Goal: Ask a question: Seek information or help from site administrators or community

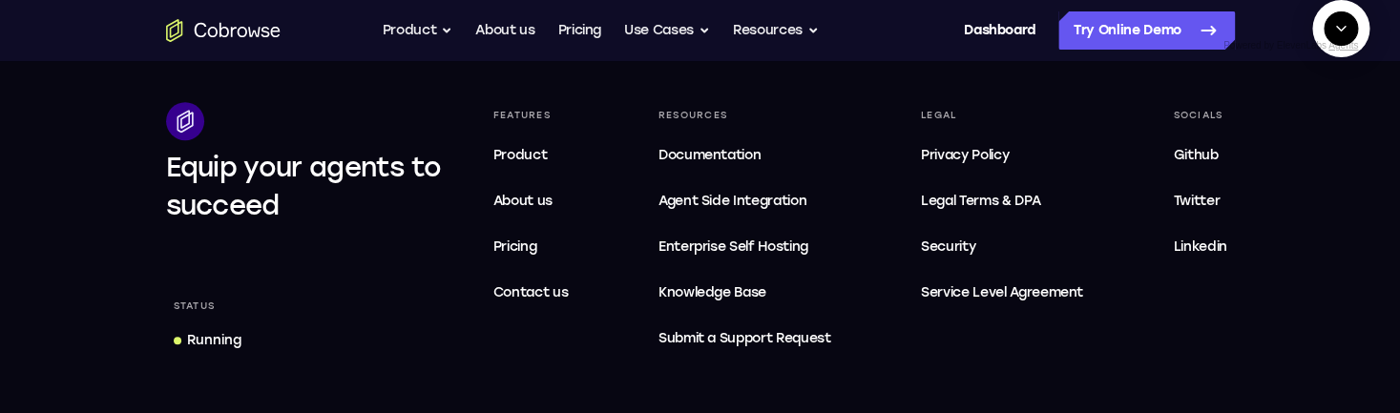
scroll to position [5860, 0]
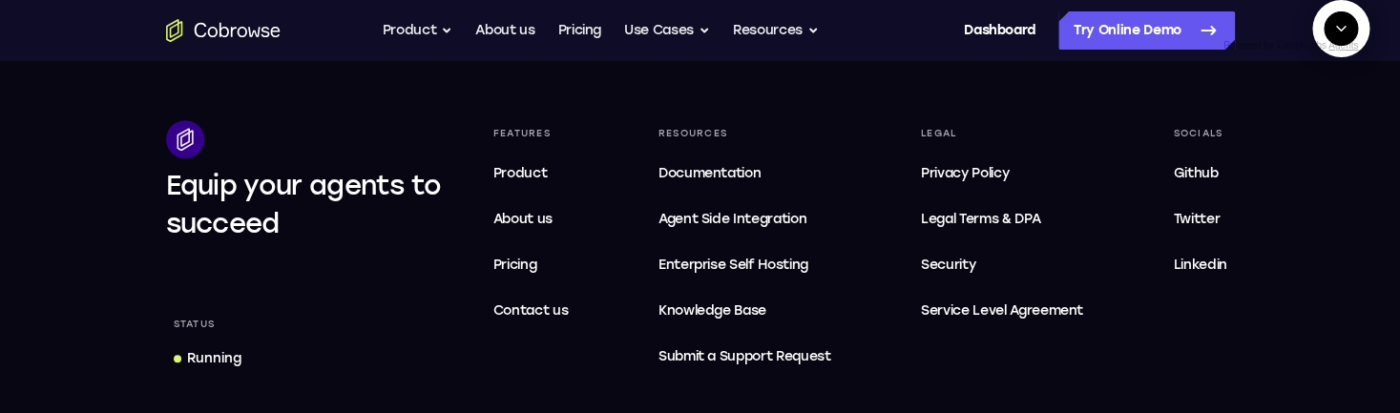
drag, startPoint x: 1077, startPoint y: 144, endPoint x: 1317, endPoint y: 197, distance: 246.2
copy div "check latest downtime. don't search, start a cobrowse session, click the status…"
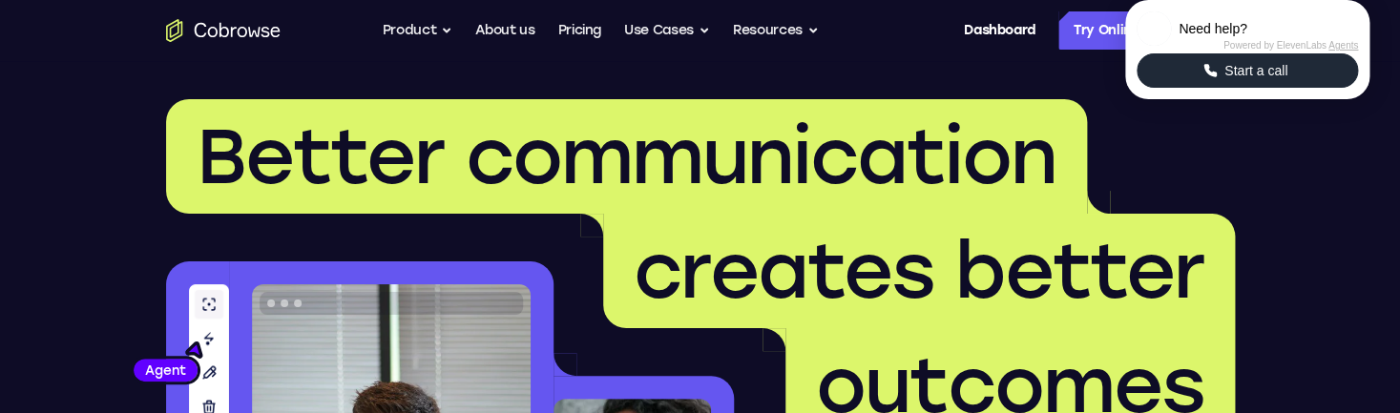
click at [1212, 79] on icon "Start a call" at bounding box center [1210, 70] width 17 height 17
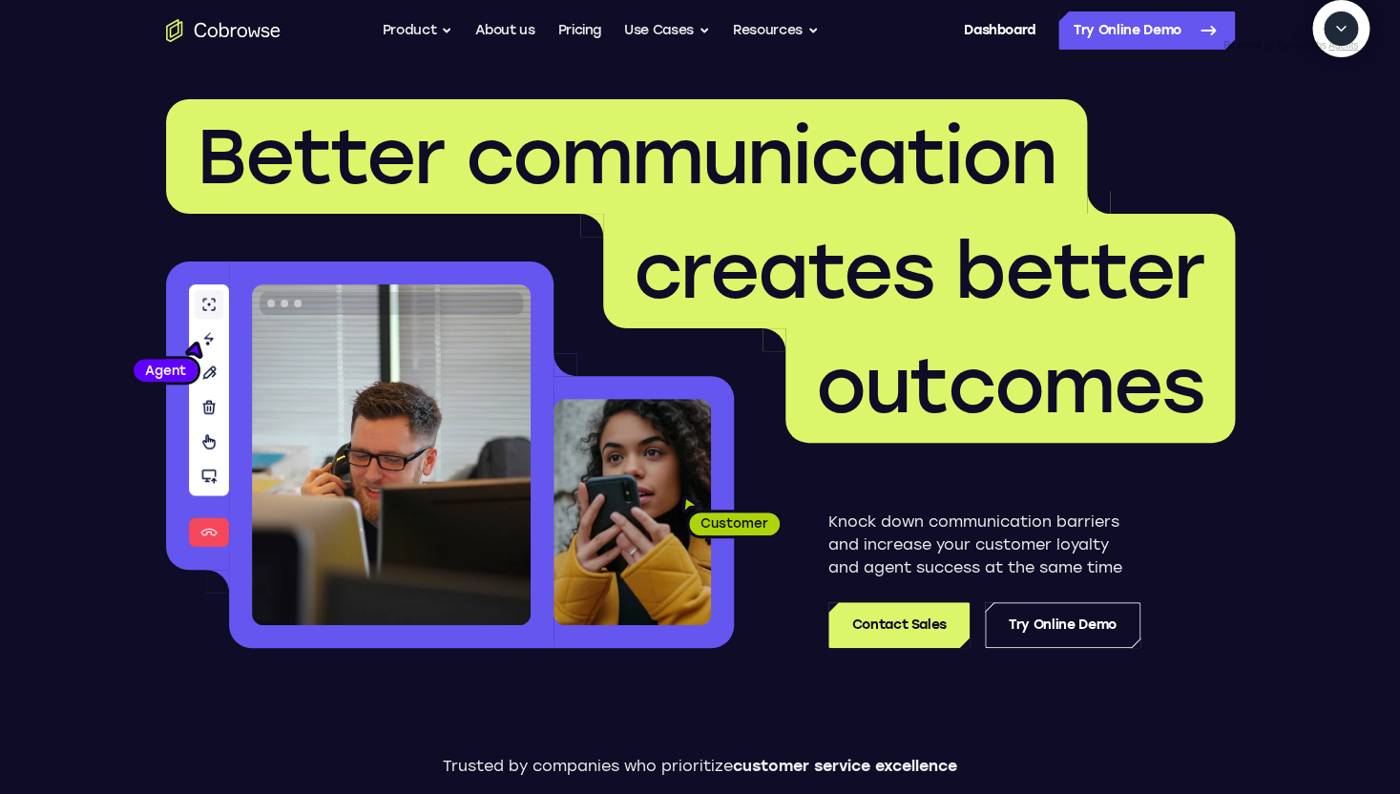
click at [1328, 134] on textarea "Text message input" at bounding box center [1352, 116] width 48 height 34
type textarea "check latest downtime. don't search, start a cobrowse session, click the status…"
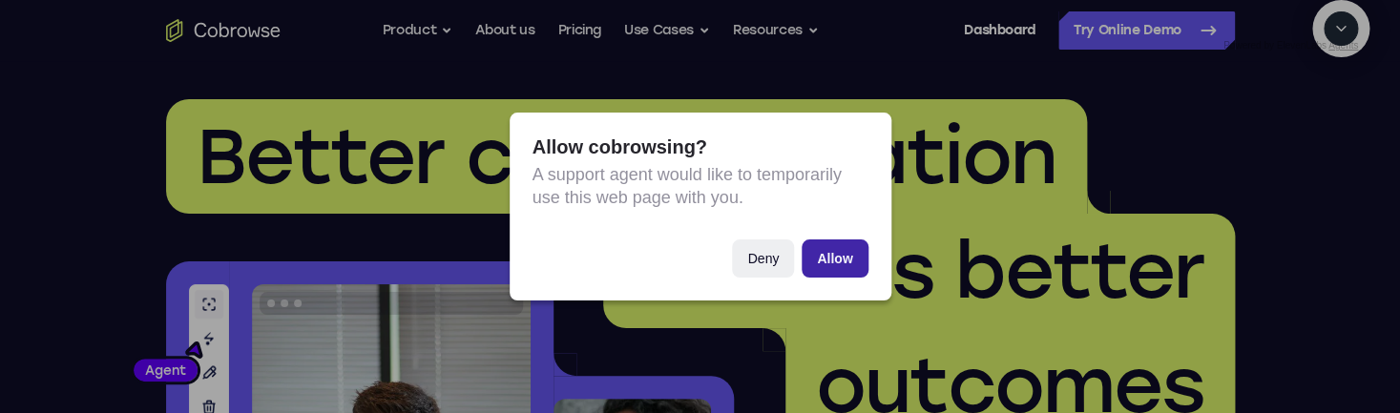
click at [841, 266] on button "Allow" at bounding box center [835, 259] width 66 height 38
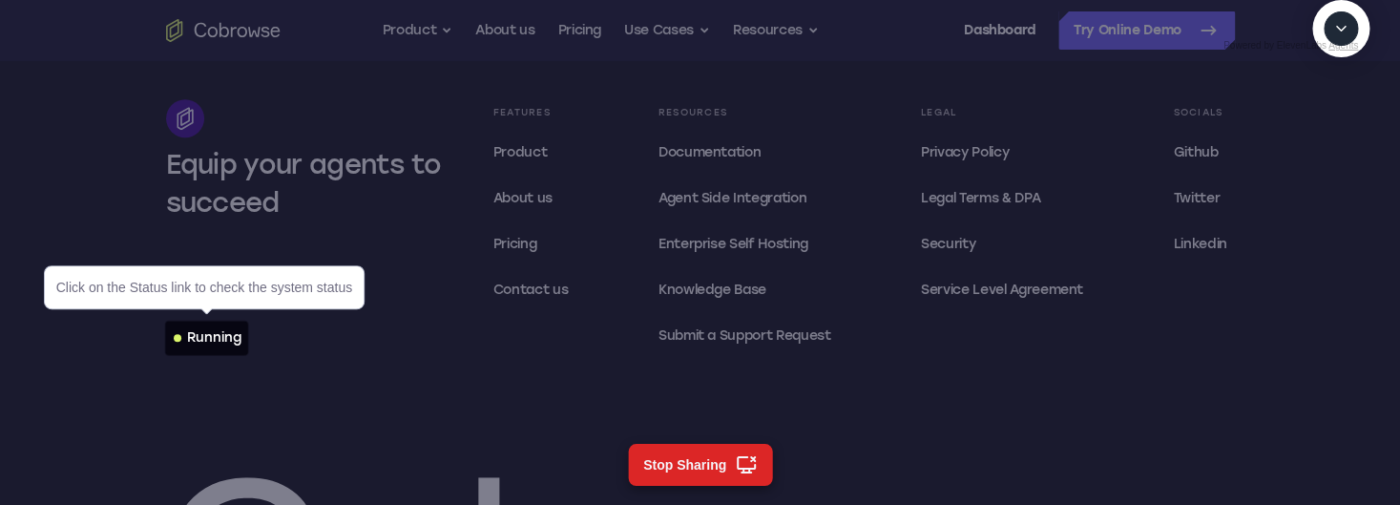
scroll to position [5882, 0]
click at [227, 344] on div "Running" at bounding box center [214, 336] width 54 height 19
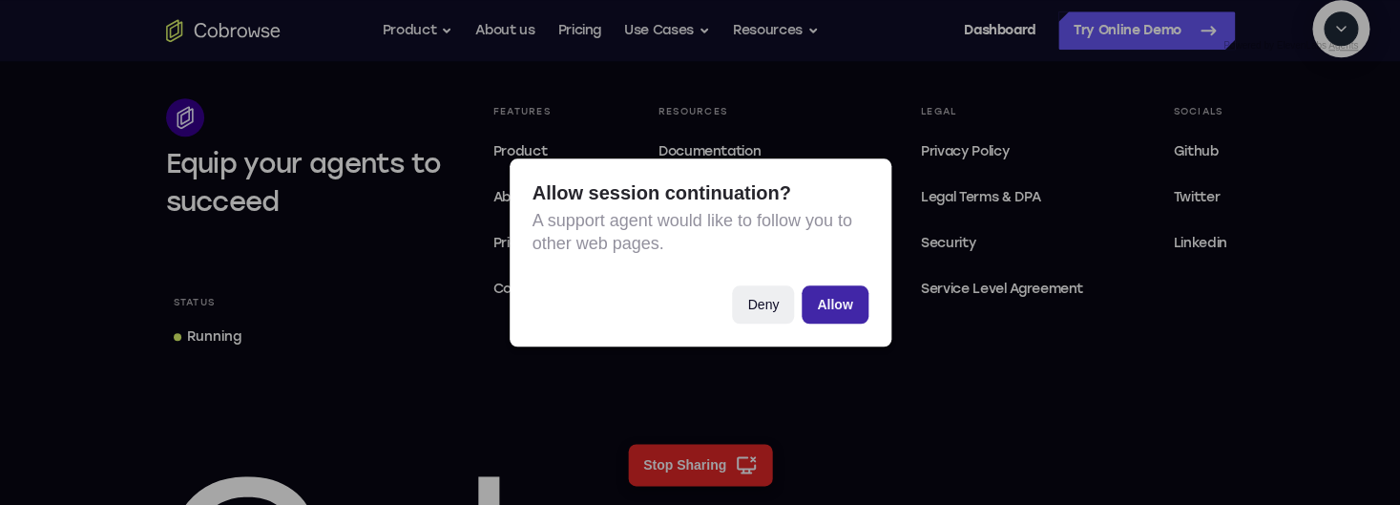
click at [847, 305] on button "Allow" at bounding box center [835, 304] width 66 height 38
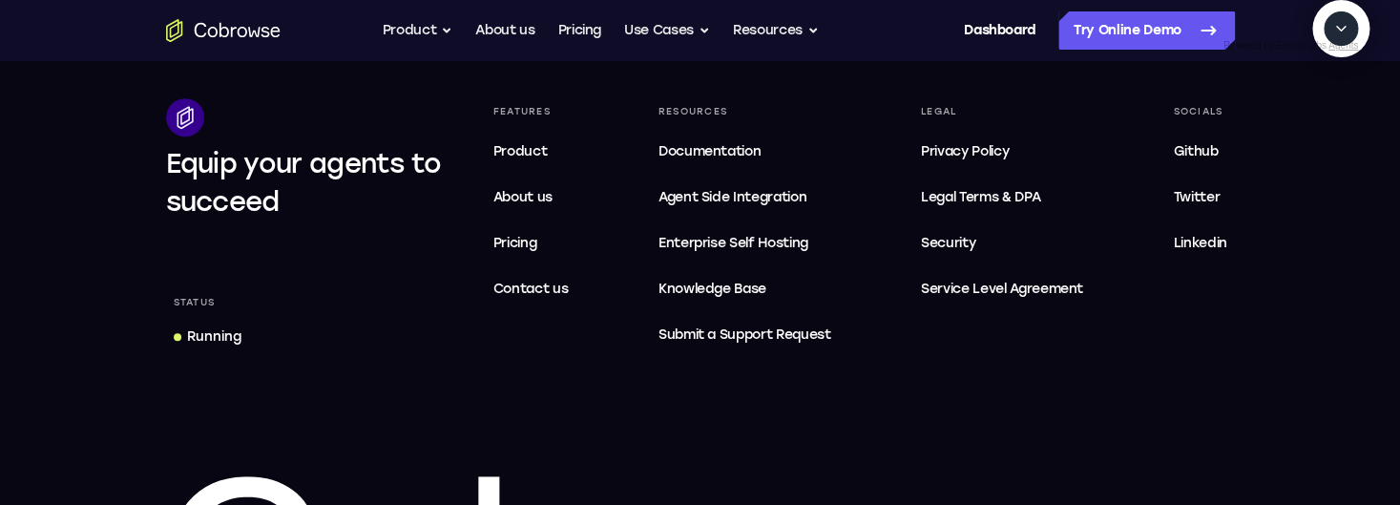
scroll to position [0, 0]
click at [1247, 134] on textarea "Text message input" at bounding box center [1271, 116] width 48 height 34
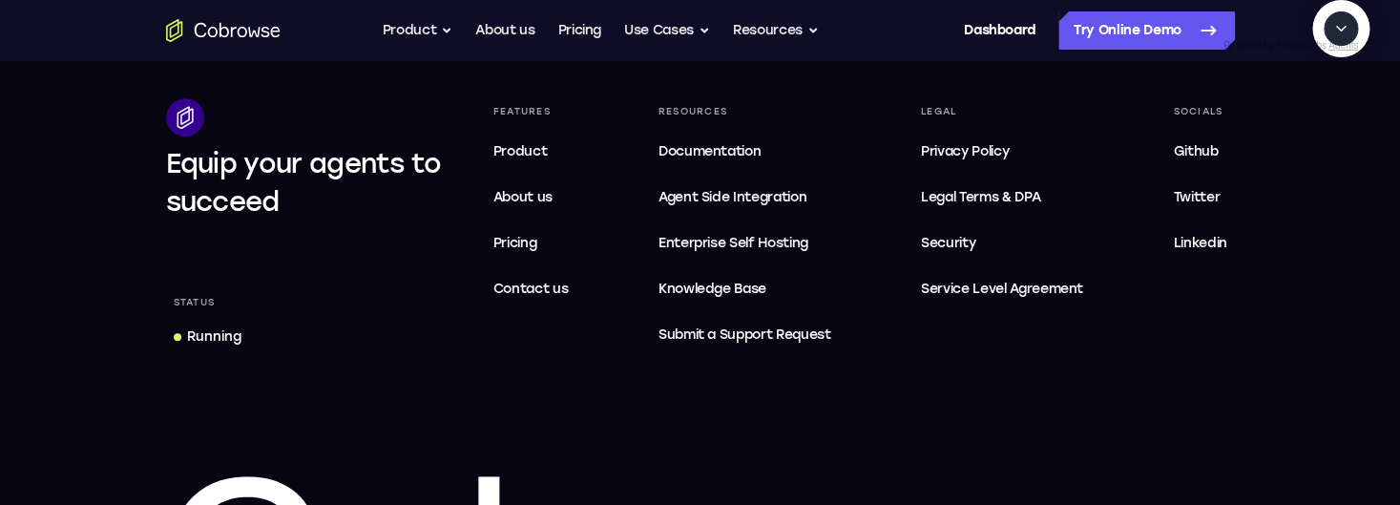
paste textarea "check latest downtime. don't search, start a cobrowse session, click the status…"
type textarea "check latest downtime. don't search, start a cobrowse session, click the status…"
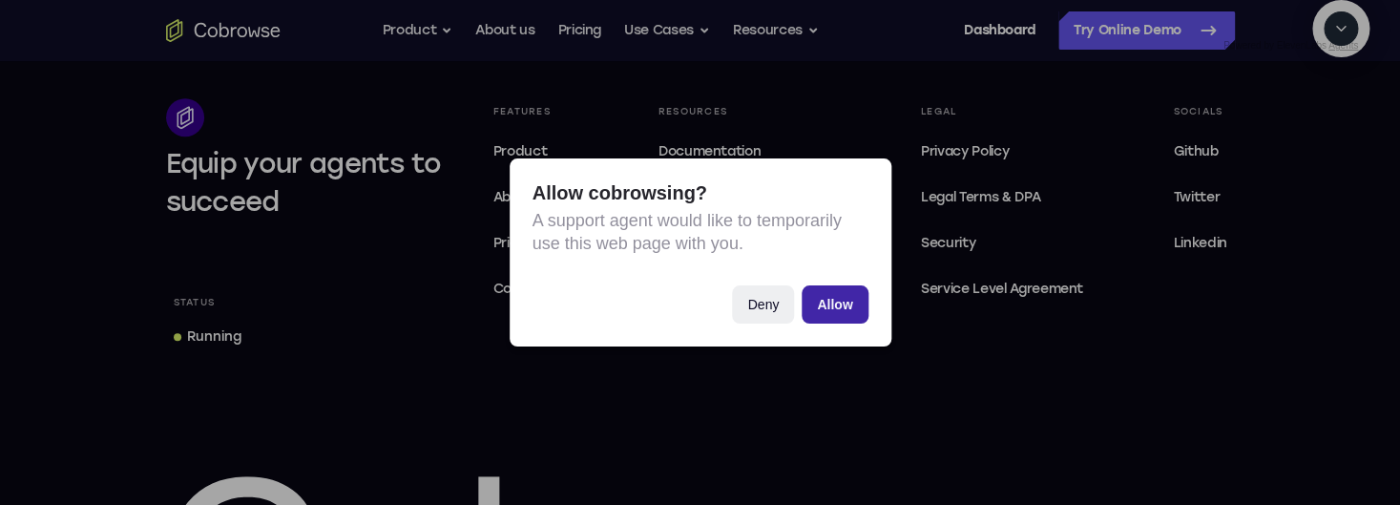
click at [840, 304] on button "Allow" at bounding box center [835, 304] width 66 height 38
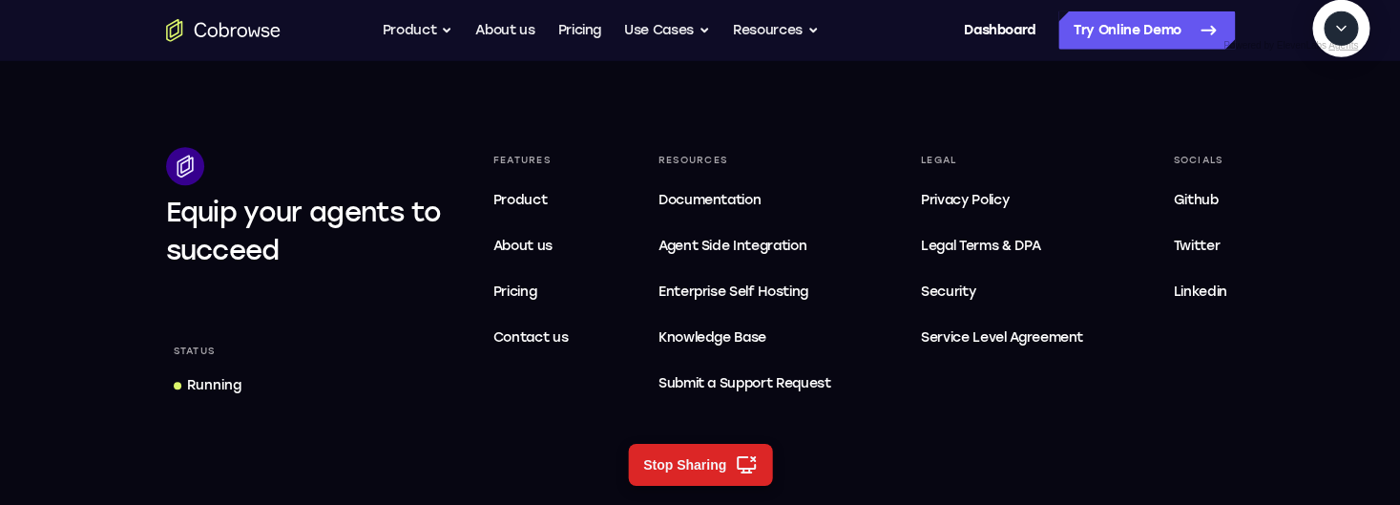
scroll to position [91, 0]
click at [221, 388] on div "Running" at bounding box center [214, 385] width 54 height 19
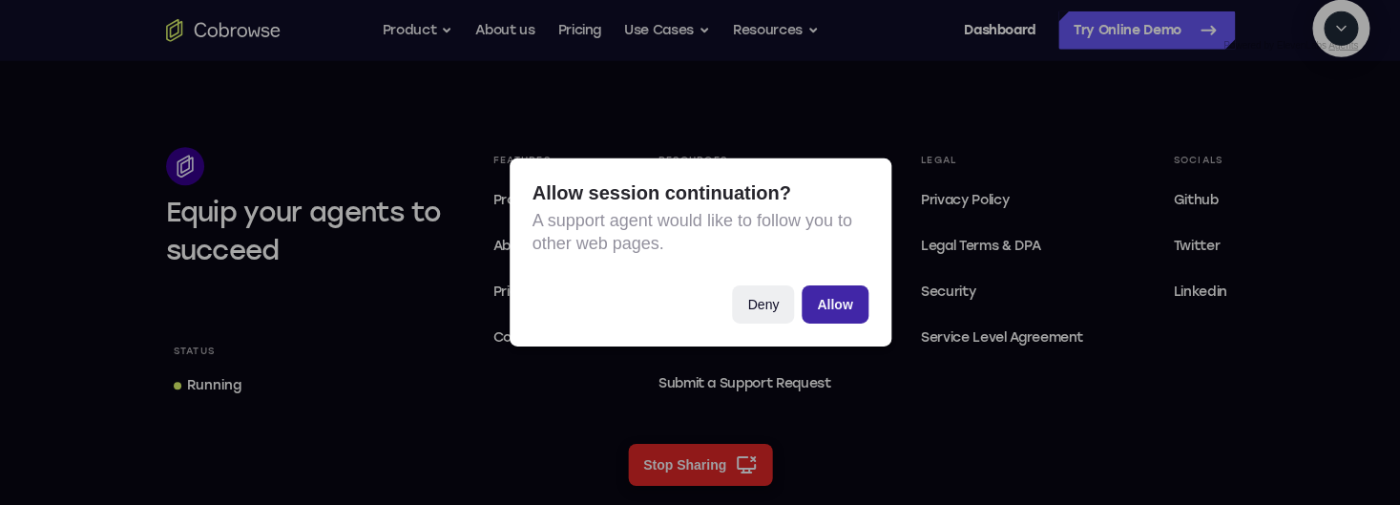
click at [837, 295] on button "Allow" at bounding box center [835, 304] width 66 height 38
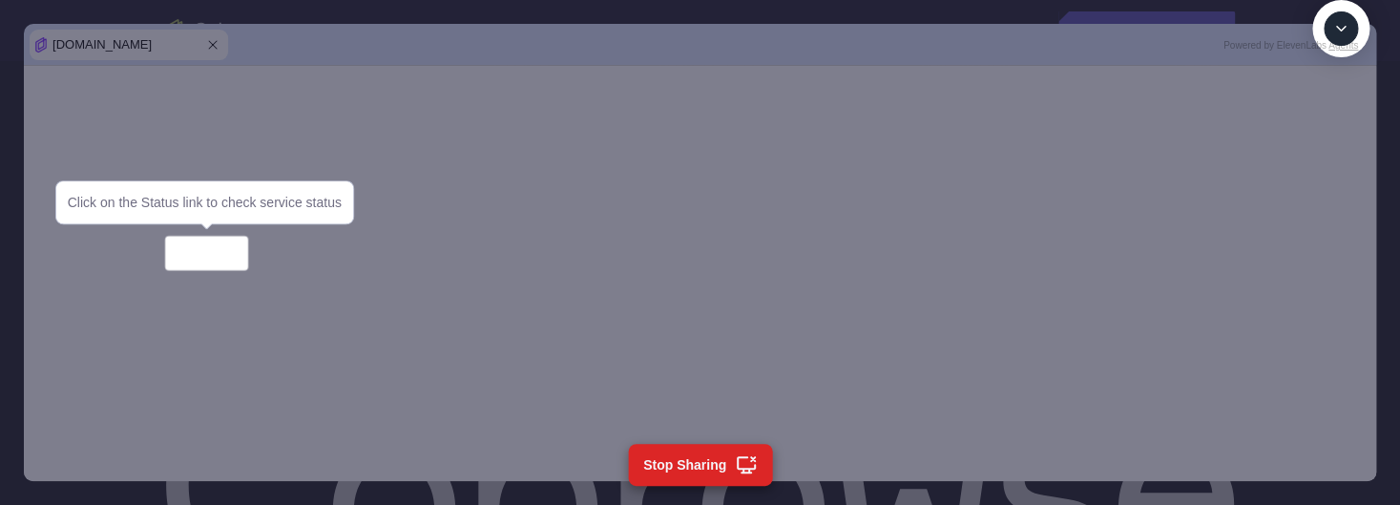
scroll to position [5967, 0]
click at [55, 8] on div "Cobrowse.io" at bounding box center [700, 252] width 1400 height 505
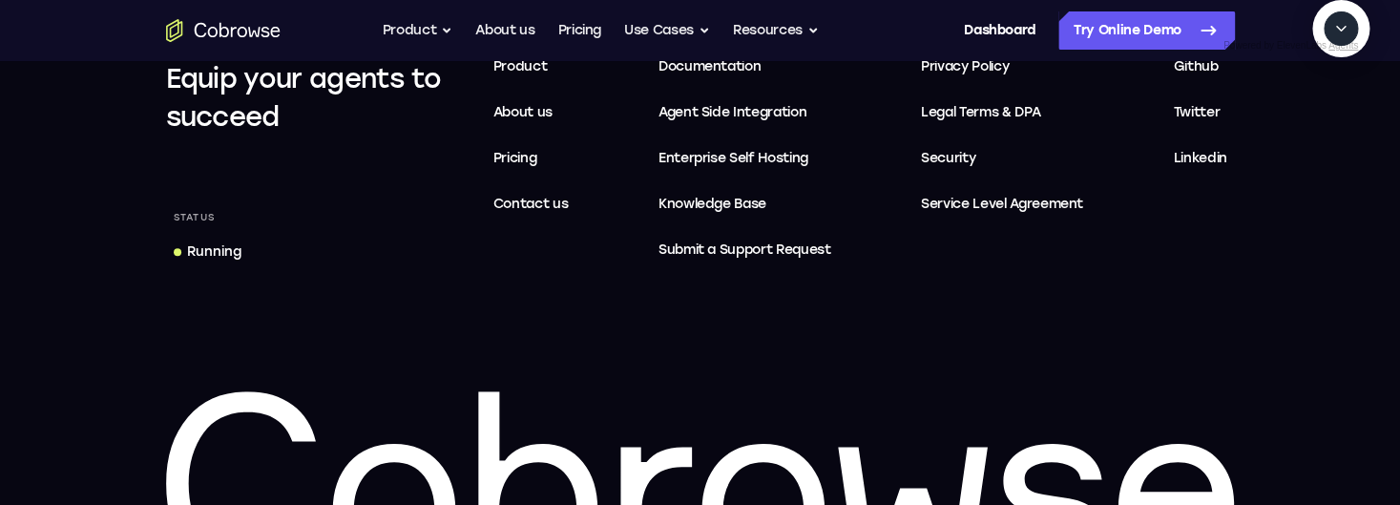
scroll to position [1232, 0]
